Goal: Task Accomplishment & Management: Complete application form

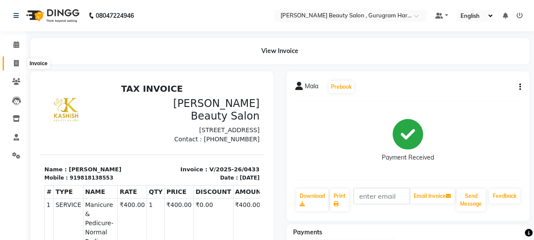
click at [17, 64] on icon at bounding box center [16, 63] width 5 height 7
select select "service"
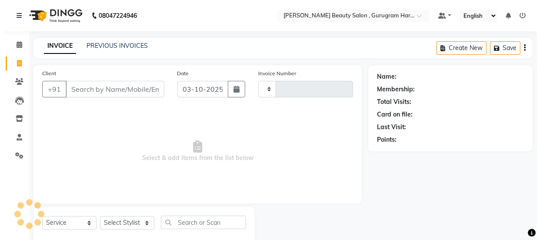
scroll to position [22, 0]
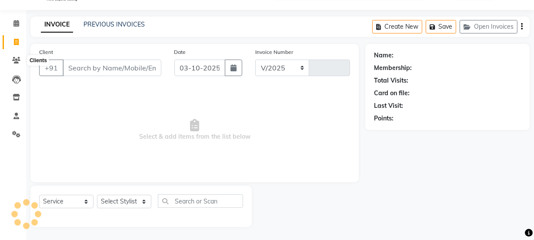
select select "9017"
type input "0434"
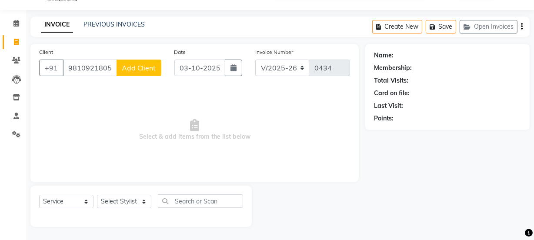
type input "9810921805"
click at [137, 65] on span "Add Client" at bounding box center [139, 68] width 34 height 9
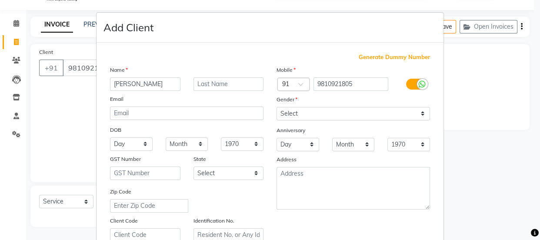
type input "[PERSON_NAME]"
click at [214, 80] on input "text" at bounding box center [229, 83] width 70 height 13
type input "J"
type input "Jindaal"
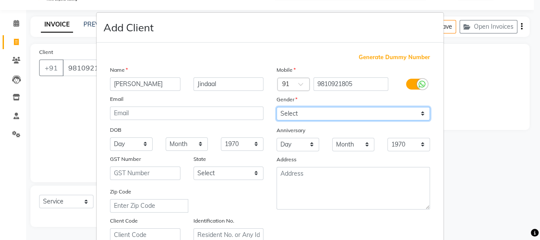
click at [306, 111] on select "Select [DEMOGRAPHIC_DATA] [DEMOGRAPHIC_DATA] Other Prefer Not To Say" at bounding box center [354, 113] width 154 height 13
select select "[DEMOGRAPHIC_DATA]"
click at [277, 107] on select "Select [DEMOGRAPHIC_DATA] [DEMOGRAPHIC_DATA] Other Prefer Not To Say" at bounding box center [354, 113] width 154 height 13
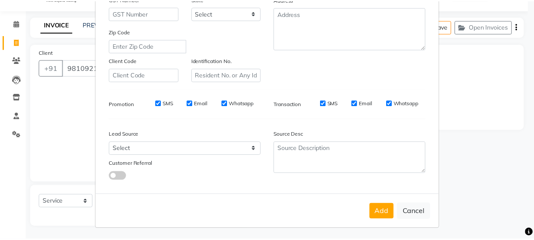
scroll to position [164, 0]
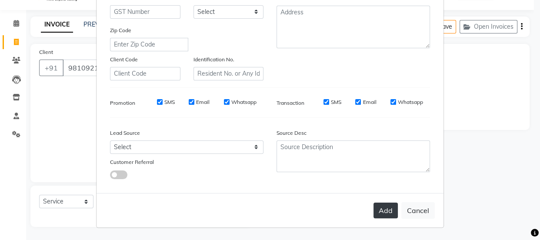
click at [383, 208] on button "Add" at bounding box center [386, 211] width 24 height 16
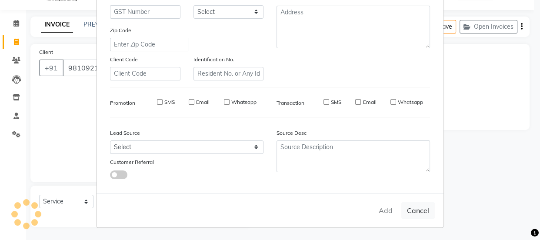
select select
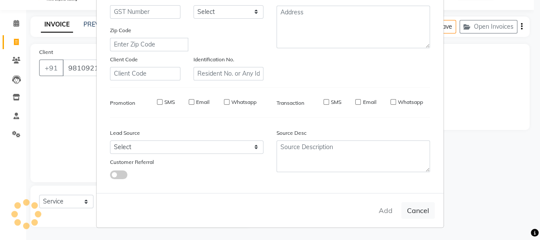
select select
checkbox input "false"
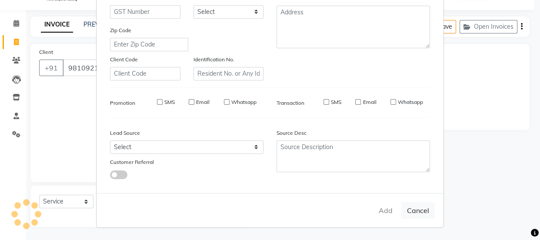
checkbox input "false"
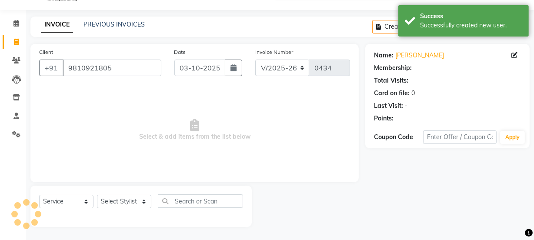
select select "1: Object"
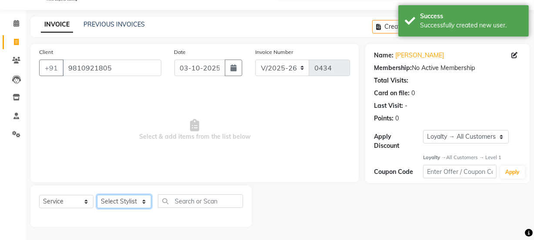
click at [134, 199] on select "Select Stylist [PERSON_NAME] [PERSON_NAME] [PERSON_NAME] Manager [PERSON_NAME] …" at bounding box center [124, 201] width 54 height 13
select select "91699"
click at [97, 195] on select "Select Stylist [PERSON_NAME] [PERSON_NAME] [PERSON_NAME] Manager [PERSON_NAME] …" at bounding box center [124, 201] width 54 height 13
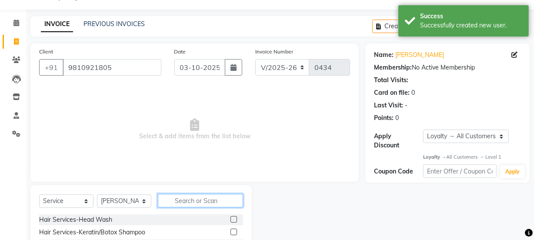
click at [180, 201] on input "text" at bounding box center [200, 200] width 85 height 13
type input "threa"
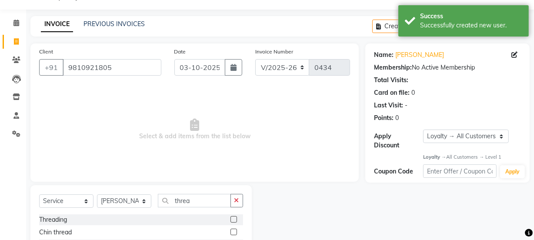
drag, startPoint x: 226, startPoint y: 218, endPoint x: 239, endPoint y: 215, distance: 13.0
click at [231, 218] on label at bounding box center [234, 219] width 7 height 7
click at [231, 218] on input "checkbox" at bounding box center [234, 220] width 6 height 6
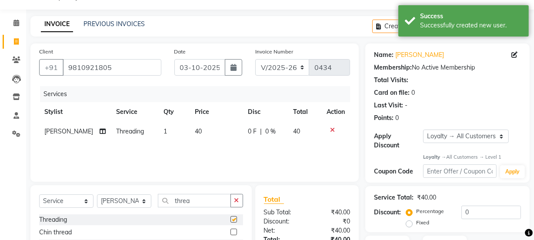
checkbox input "false"
click at [238, 199] on icon "button" at bounding box center [236, 200] width 5 height 6
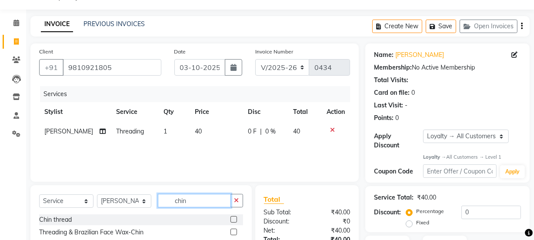
type input "chin"
click at [234, 221] on label at bounding box center [234, 219] width 7 height 7
click at [234, 221] on input "checkbox" at bounding box center [234, 220] width 6 height 6
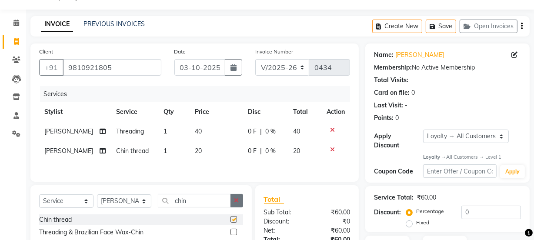
checkbox input "false"
drag, startPoint x: 237, startPoint y: 200, endPoint x: 219, endPoint y: 200, distance: 18.3
click at [237, 200] on icon "button" at bounding box center [236, 200] width 5 height 6
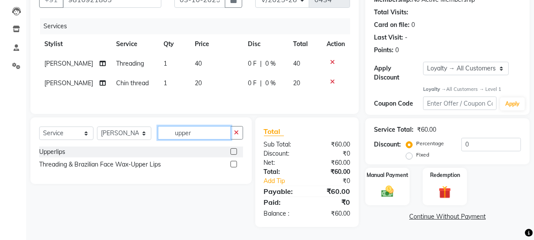
type input "upper"
click at [232, 151] on label at bounding box center [234, 151] width 7 height 7
click at [232, 151] on input "checkbox" at bounding box center [234, 152] width 6 height 6
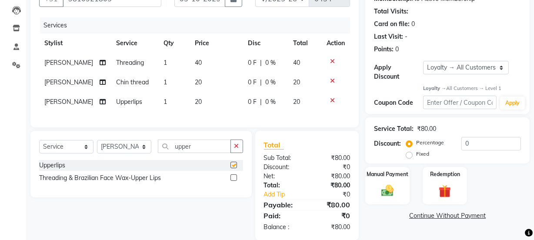
checkbox input "false"
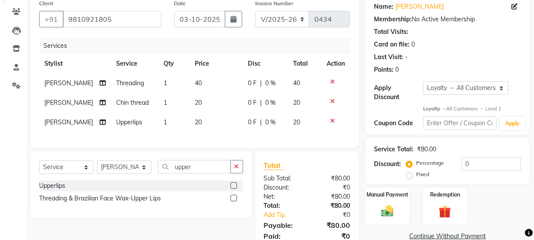
scroll to position [110, 0]
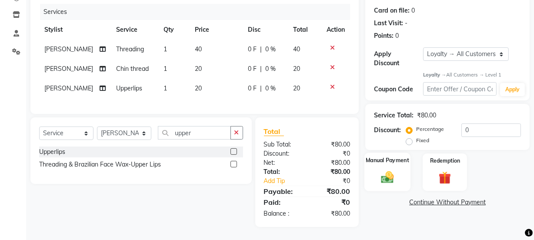
click at [387, 171] on img at bounding box center [387, 177] width 21 height 15
